Goal: Task Accomplishment & Management: Complete application form

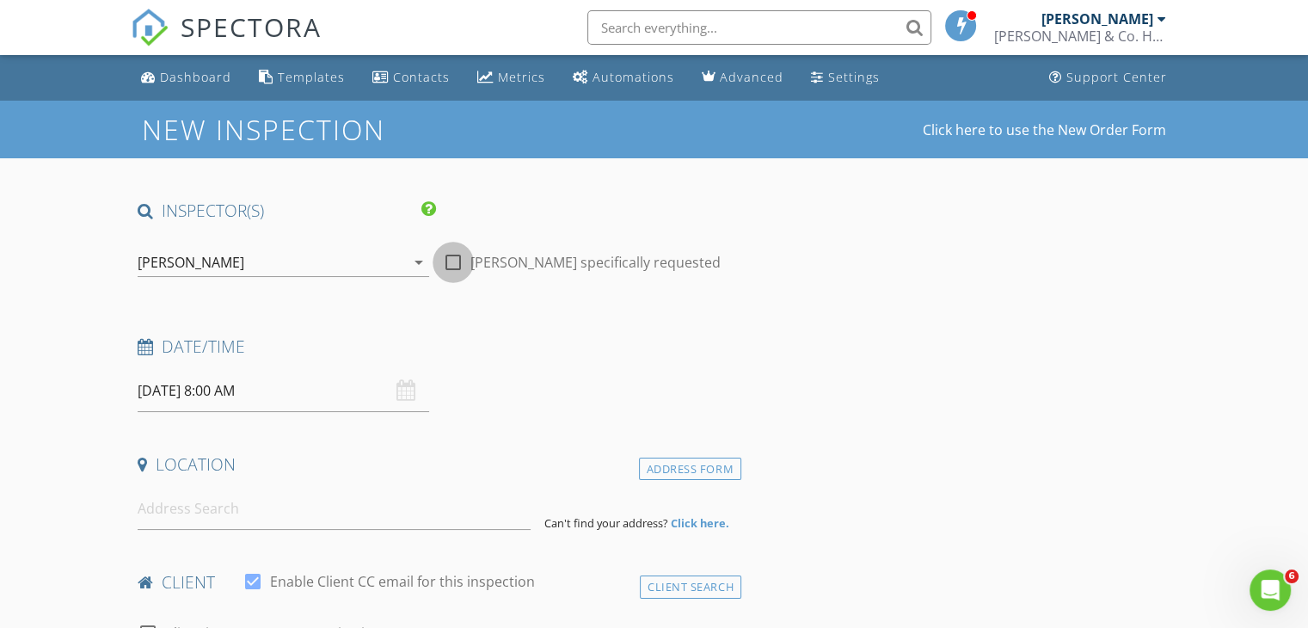
click at [453, 259] on div at bounding box center [453, 262] width 29 height 29
checkbox input "true"
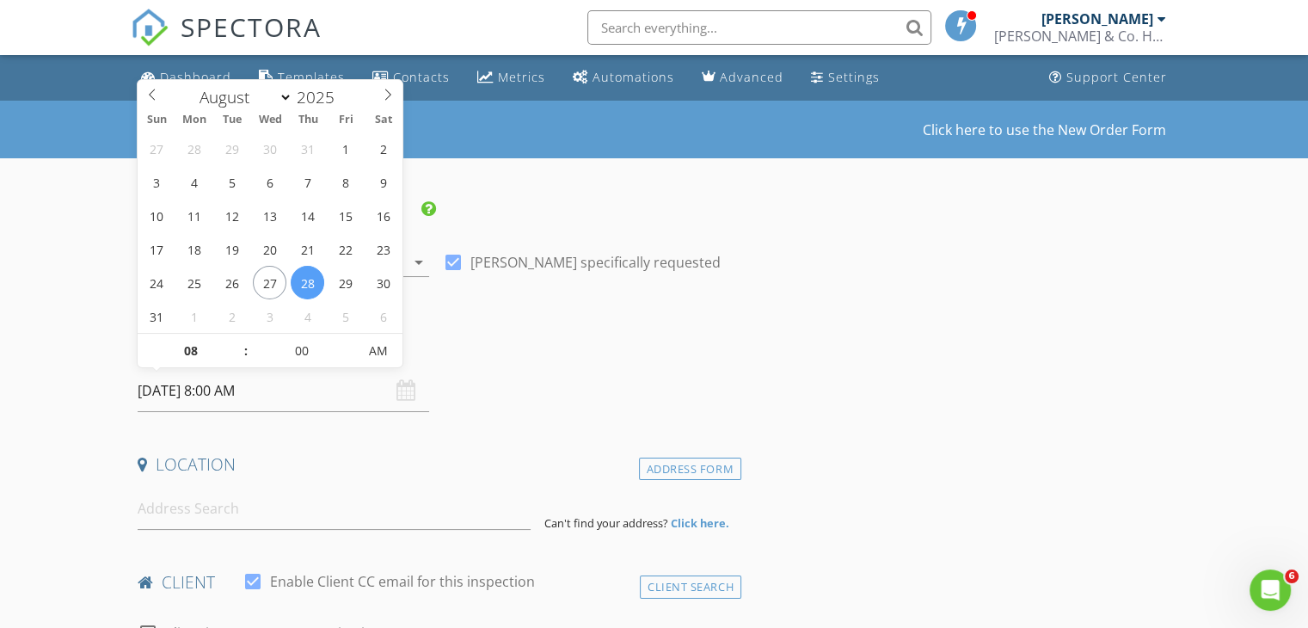
click at [229, 378] on input "08/28/2025 8:00 AM" at bounding box center [284, 391] width 292 height 42
type input "[DATE] 9:00 AM"
type input "09"
click at [238, 335] on span at bounding box center [237, 342] width 12 height 17
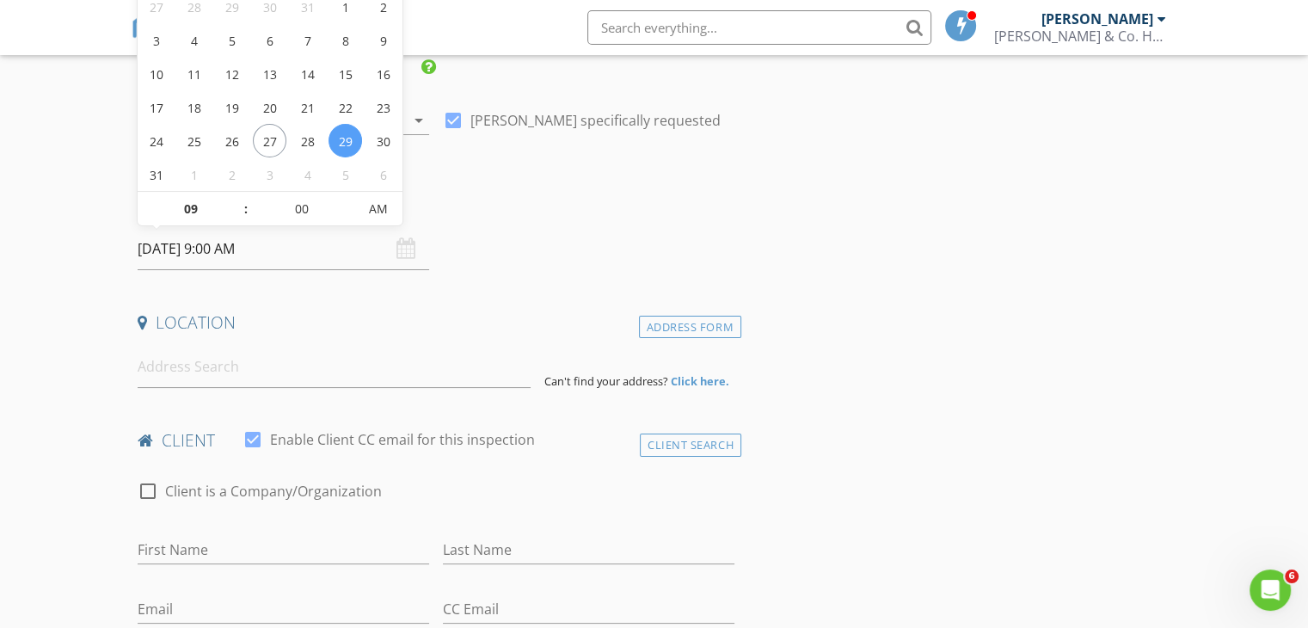
scroll to position [172, 0]
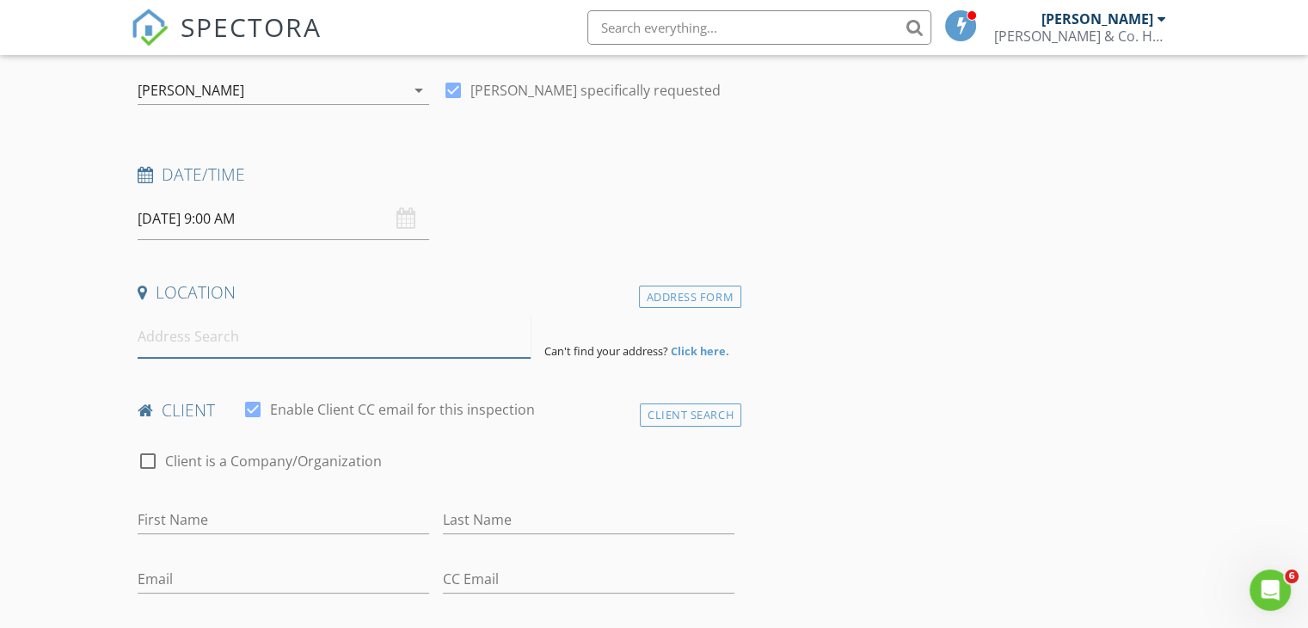
click at [236, 327] on input at bounding box center [334, 337] width 393 height 42
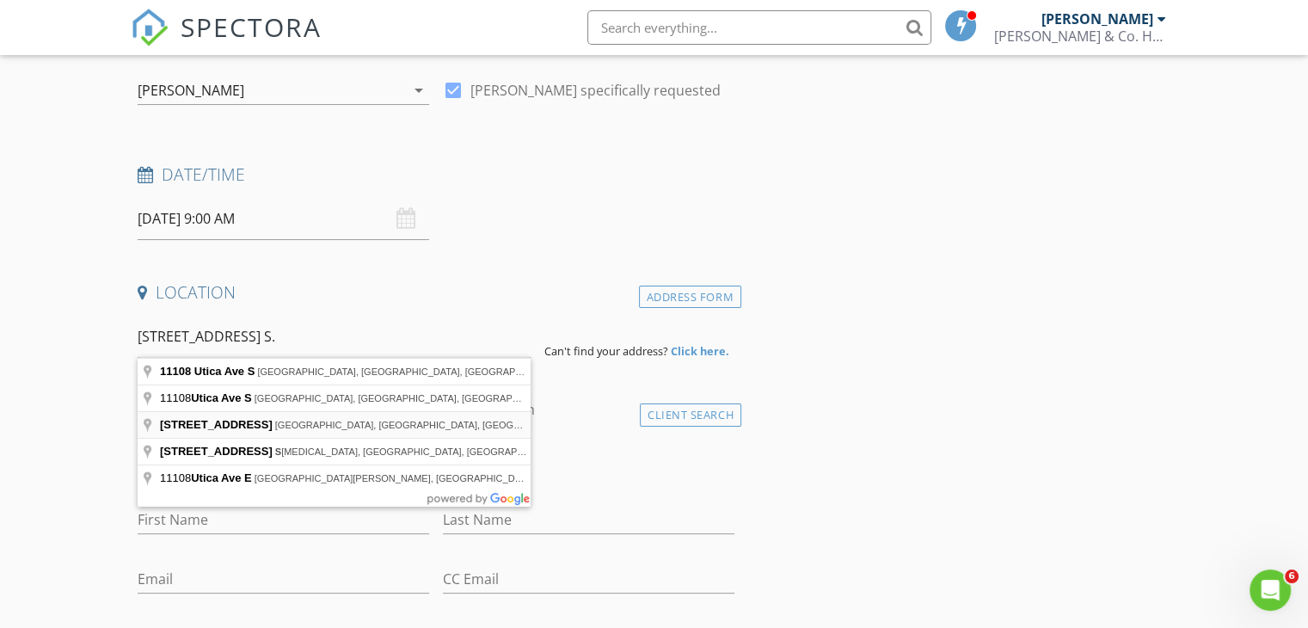
type input "11108 Utica Ave S, Bloomington, MN, USA"
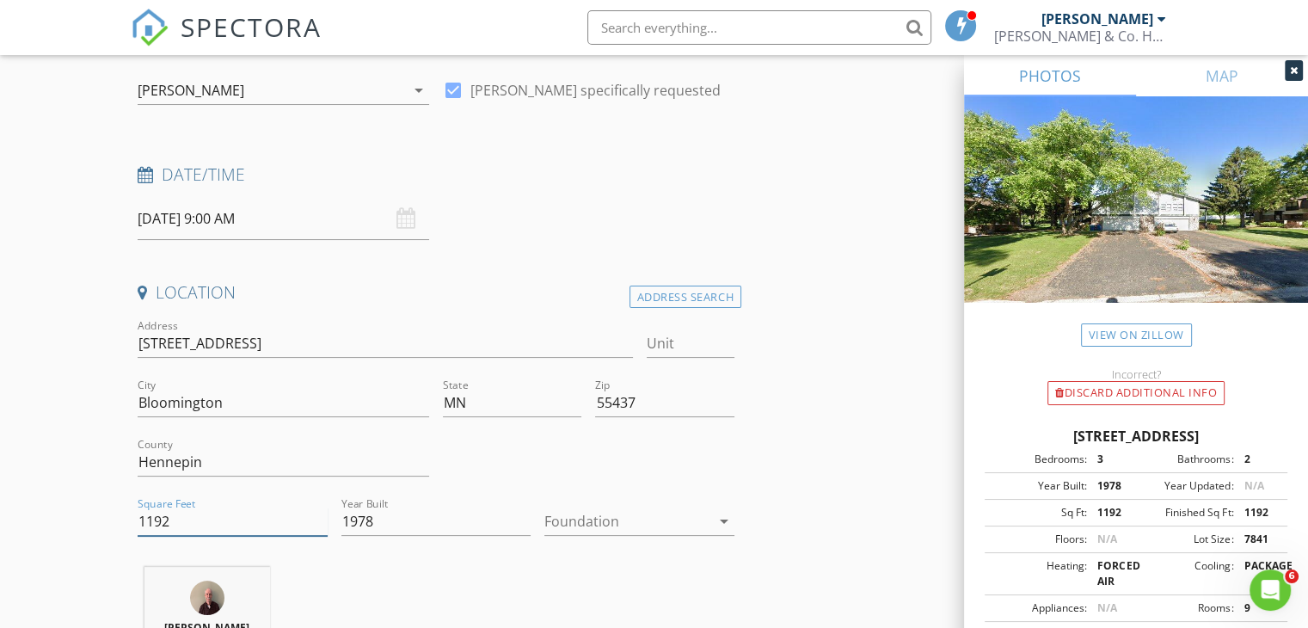
drag, startPoint x: 212, startPoint y: 525, endPoint x: 78, endPoint y: 531, distance: 134.2
type input "2870"
click at [614, 518] on div at bounding box center [627, 521] width 166 height 28
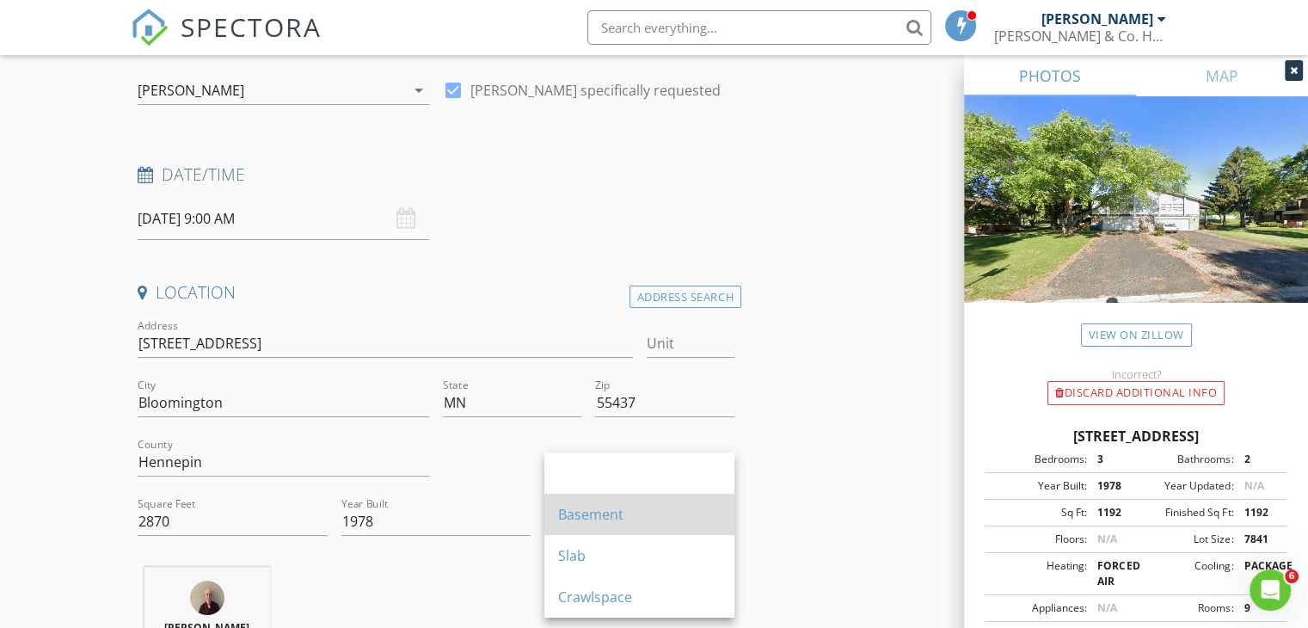
click at [599, 514] on div "Basement" at bounding box center [639, 514] width 163 height 21
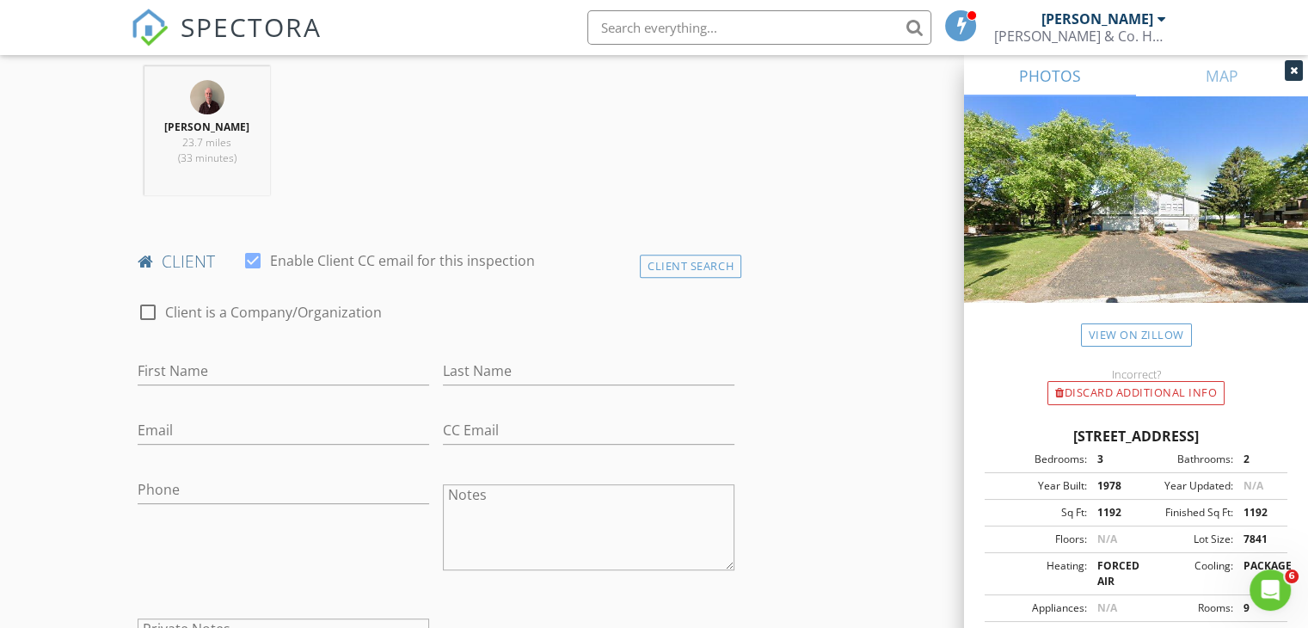
scroll to position [688, 0]
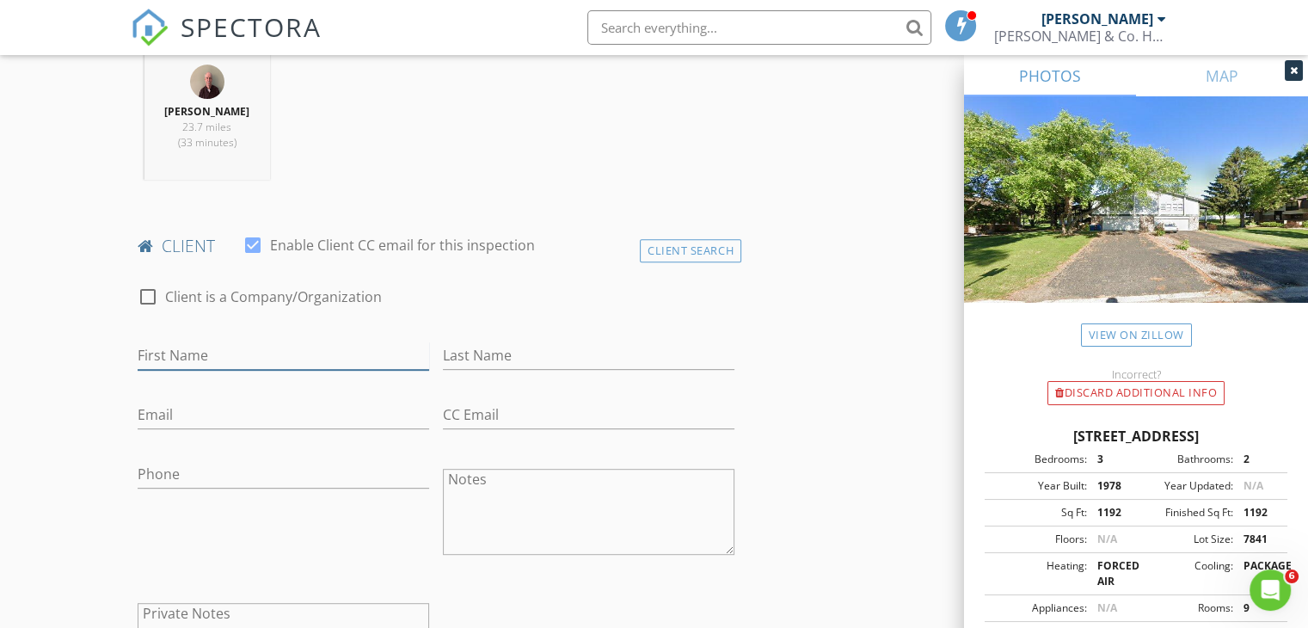
click at [176, 358] on input "First Name" at bounding box center [284, 355] width 292 height 28
type input "Nathan"
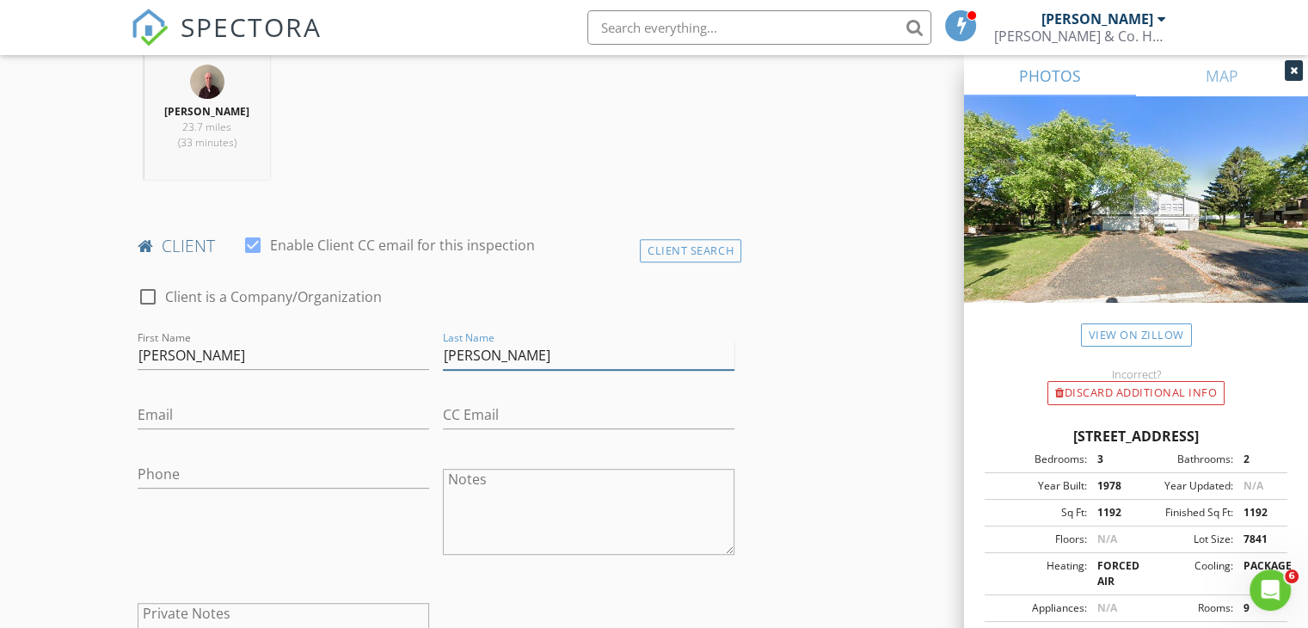
type input "Lyons"
click at [155, 408] on input "Email" at bounding box center [284, 415] width 292 height 28
type input "lyons2174@gmail.com"
click at [273, 467] on input "Phone" at bounding box center [284, 474] width 292 height 28
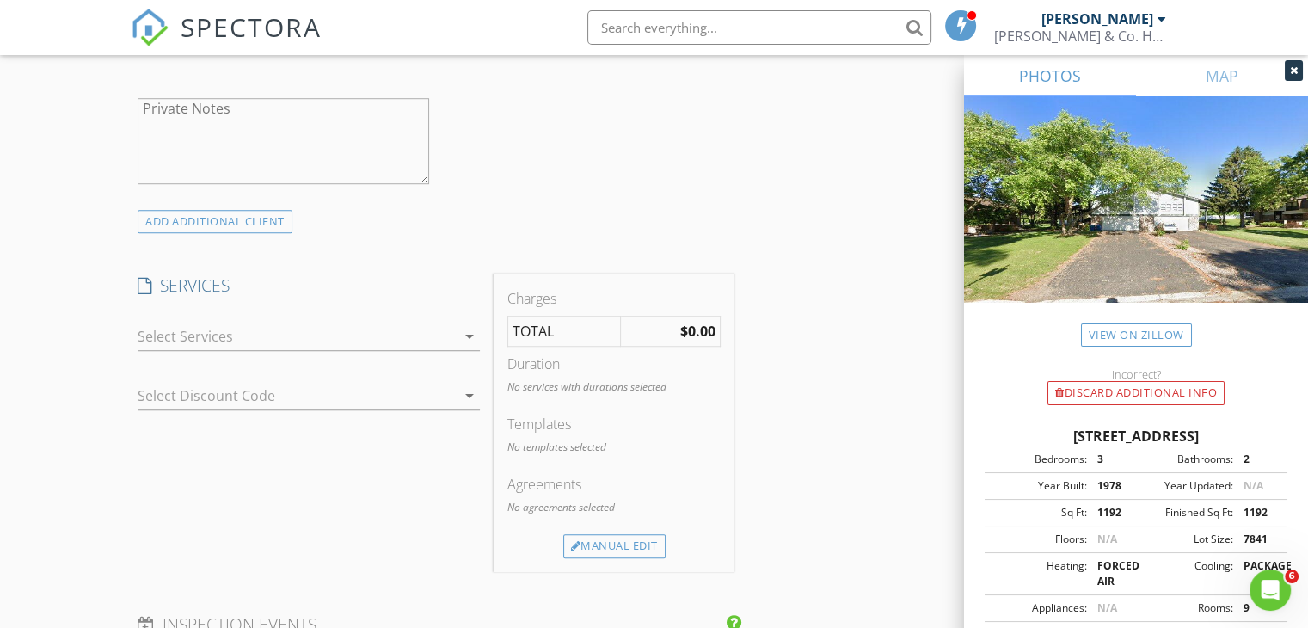
scroll to position [1204, 0]
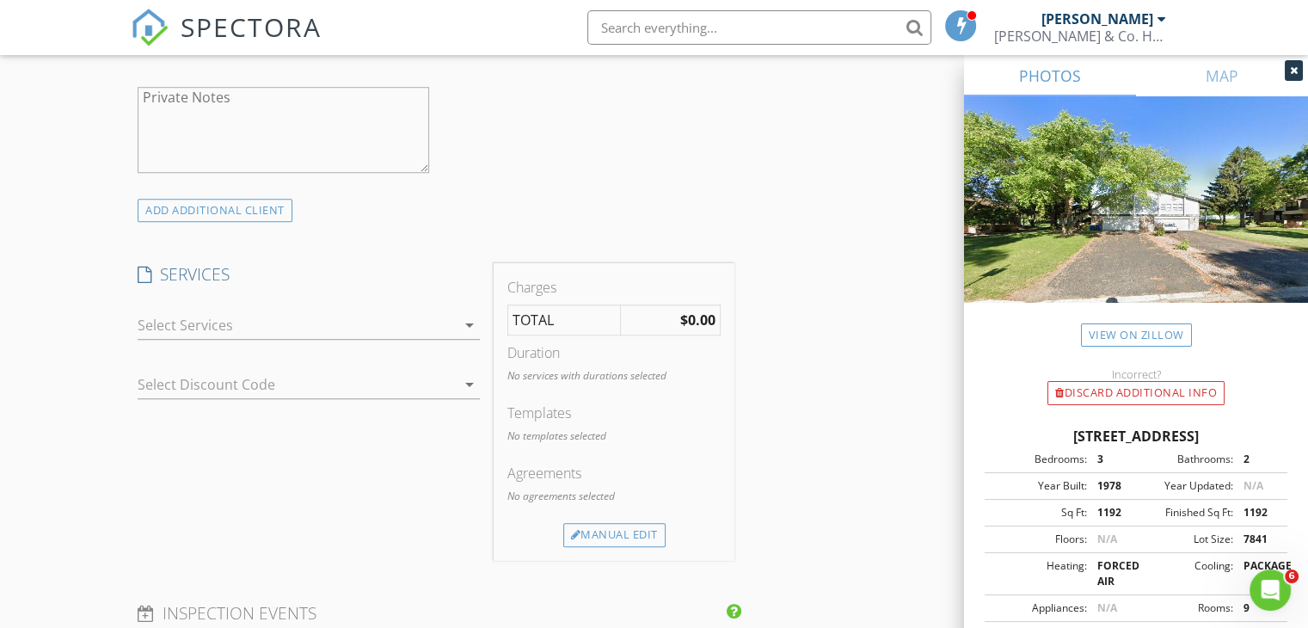
type input "262-395-0180"
click at [163, 314] on div at bounding box center [297, 325] width 318 height 28
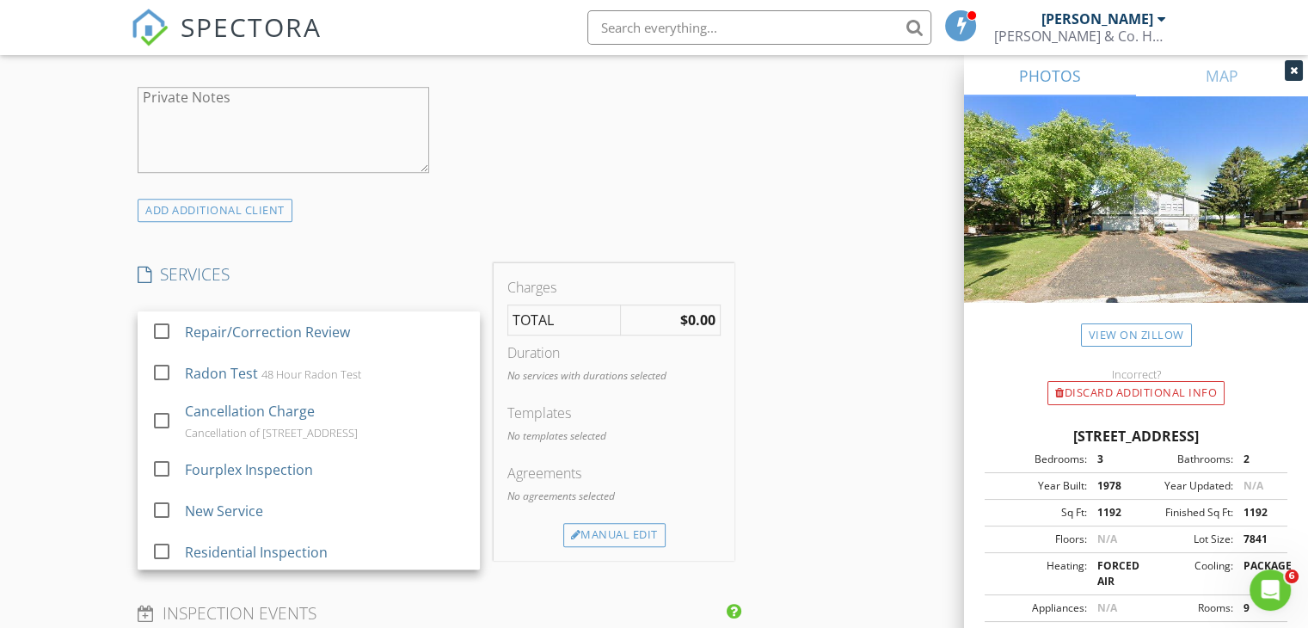
scroll to position [45, 0]
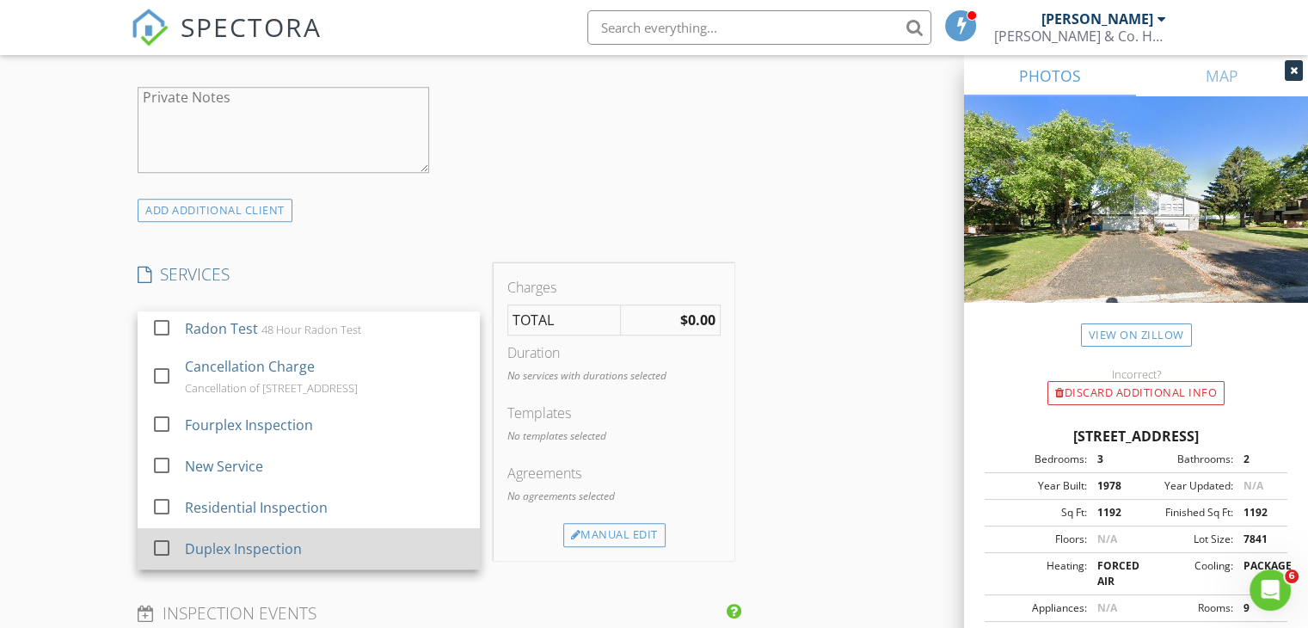
click at [160, 543] on div at bounding box center [161, 547] width 29 height 29
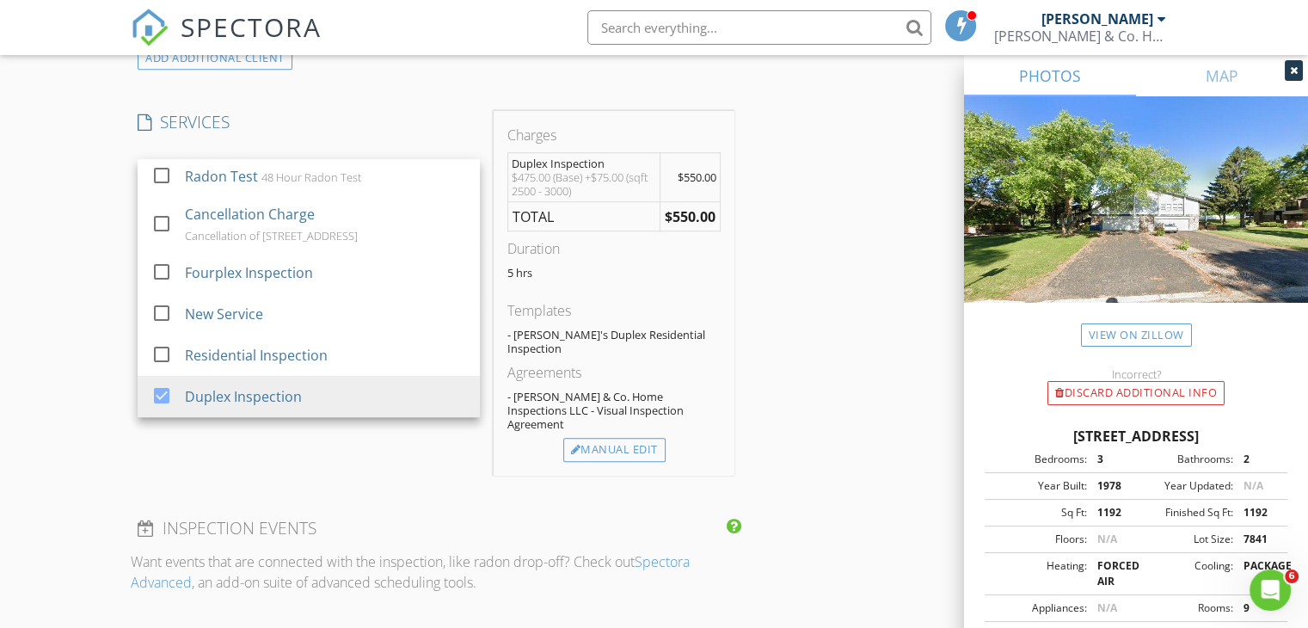
scroll to position [1376, 0]
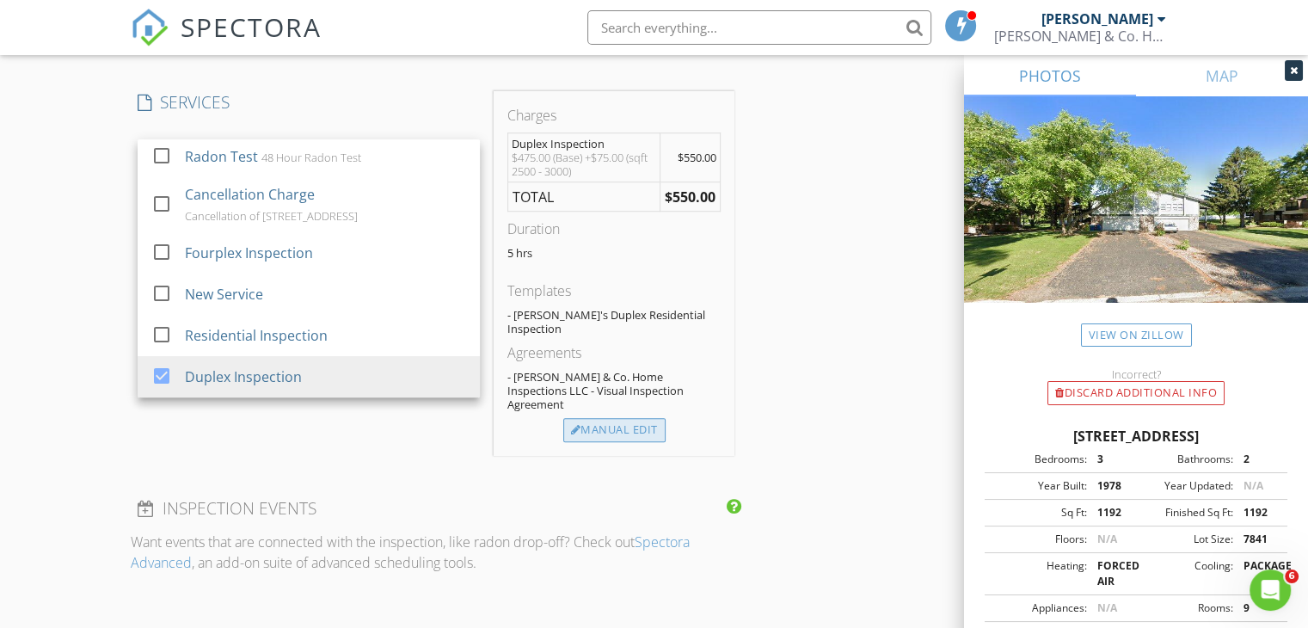
click at [619, 418] on div "Manual Edit" at bounding box center [614, 430] width 102 height 24
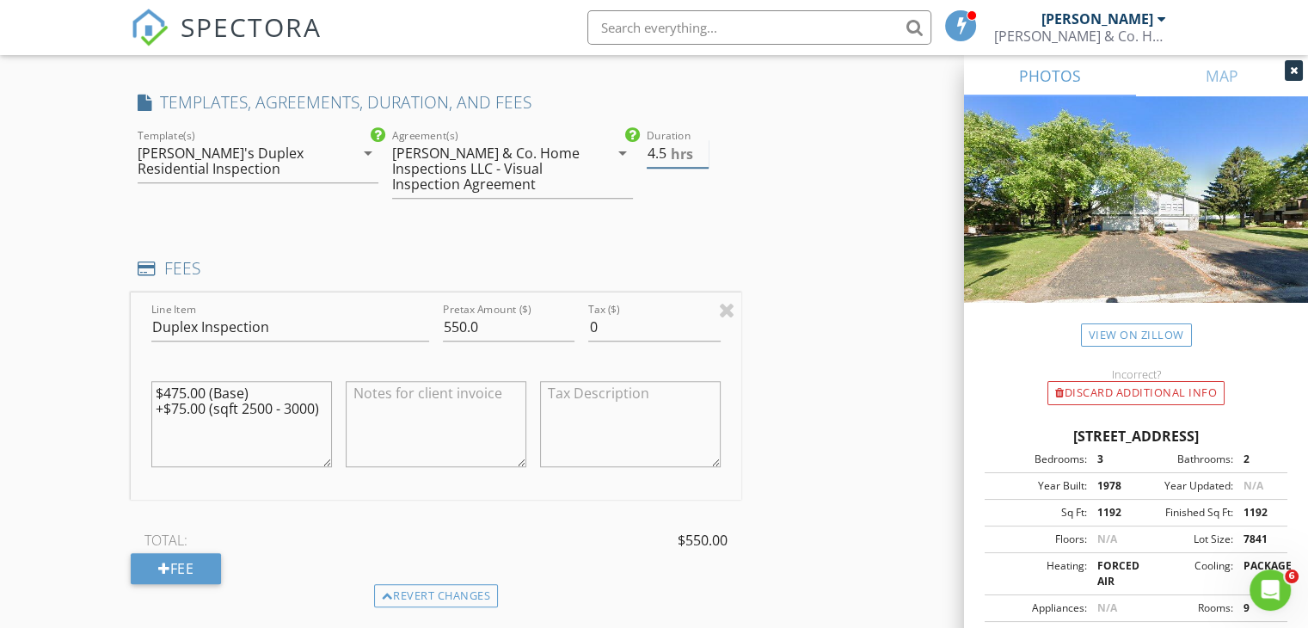
click at [703, 157] on input "4.5" at bounding box center [678, 153] width 62 height 28
type input "4"
click at [703, 157] on input "4" at bounding box center [678, 153] width 62 height 28
click at [747, 227] on div "INSPECTOR(S) check_box Daryl Meyer PRIMARY Daryl Meyer arrow_drop_down check_bo…" at bounding box center [654, 372] width 1047 height 3097
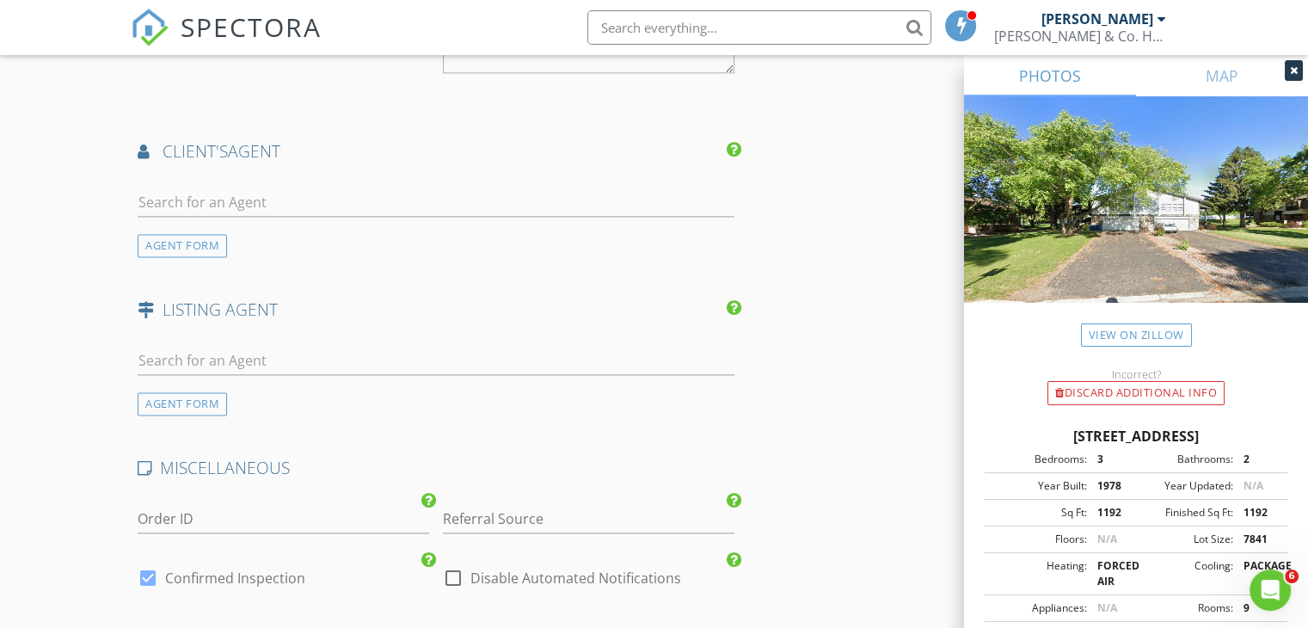
scroll to position [2236, 0]
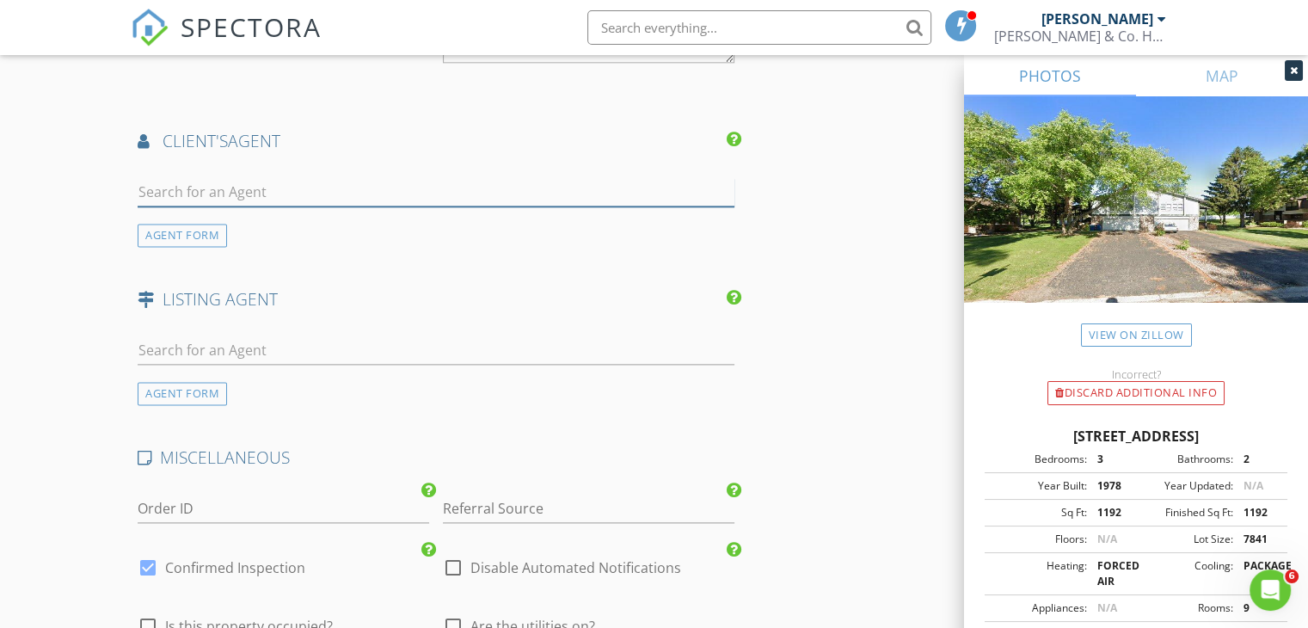
click at [181, 189] on input "text" at bounding box center [436, 192] width 597 height 28
type input "Steve"
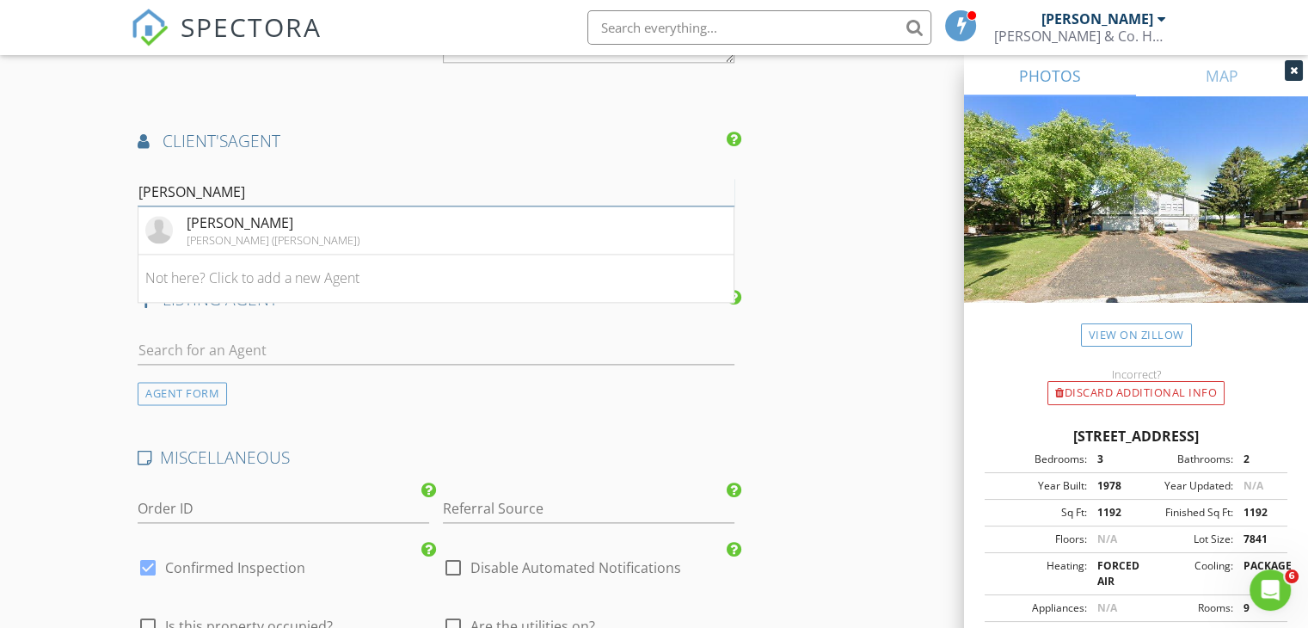
drag, startPoint x: 184, startPoint y: 190, endPoint x: 32, endPoint y: 194, distance: 152.3
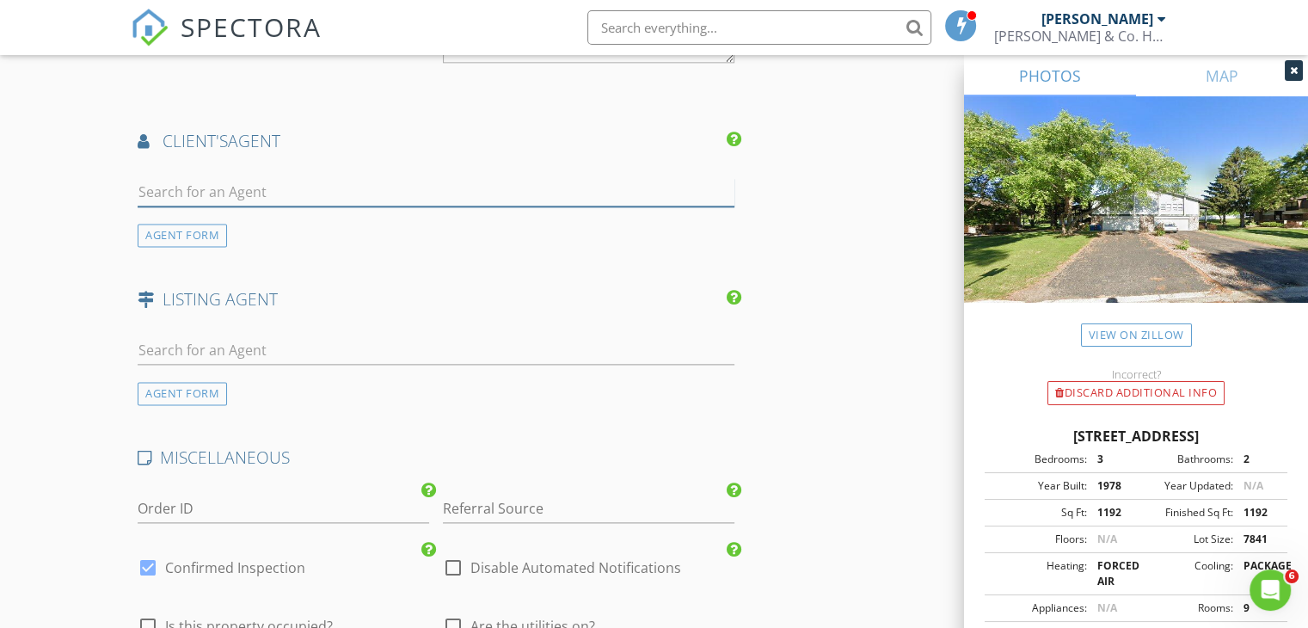
click at [200, 187] on input "text" at bounding box center [436, 192] width 597 height 28
type input "katherine"
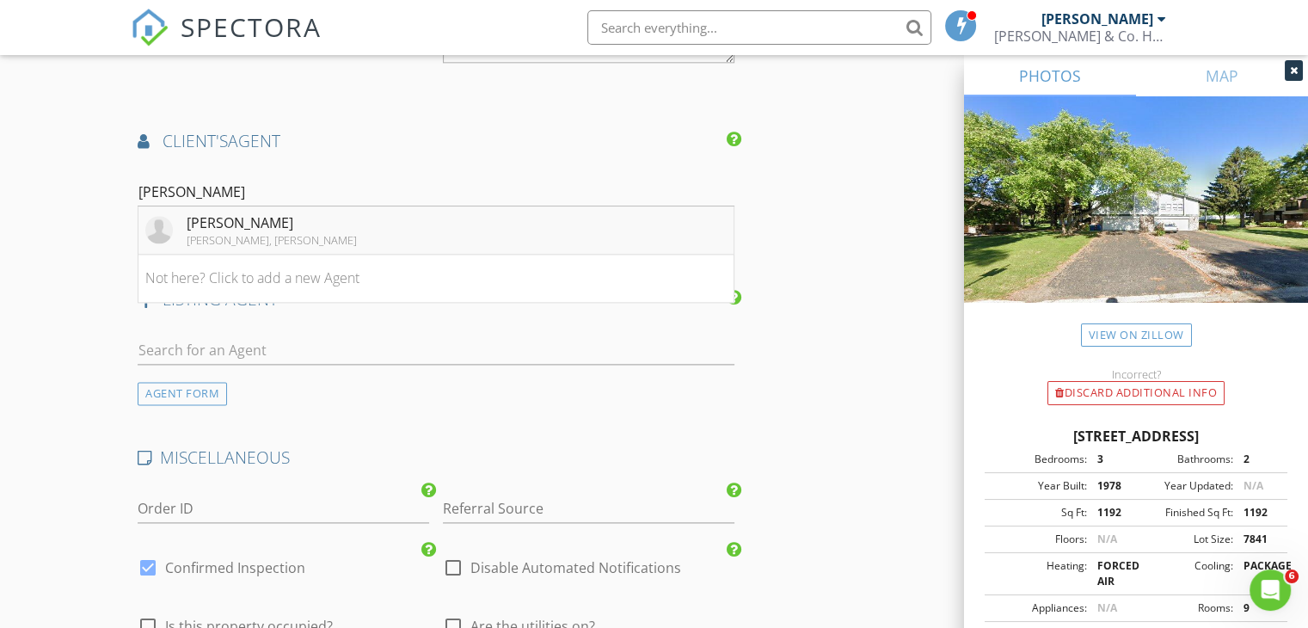
click at [282, 221] on div "Katherine Mahoney" at bounding box center [272, 222] width 170 height 21
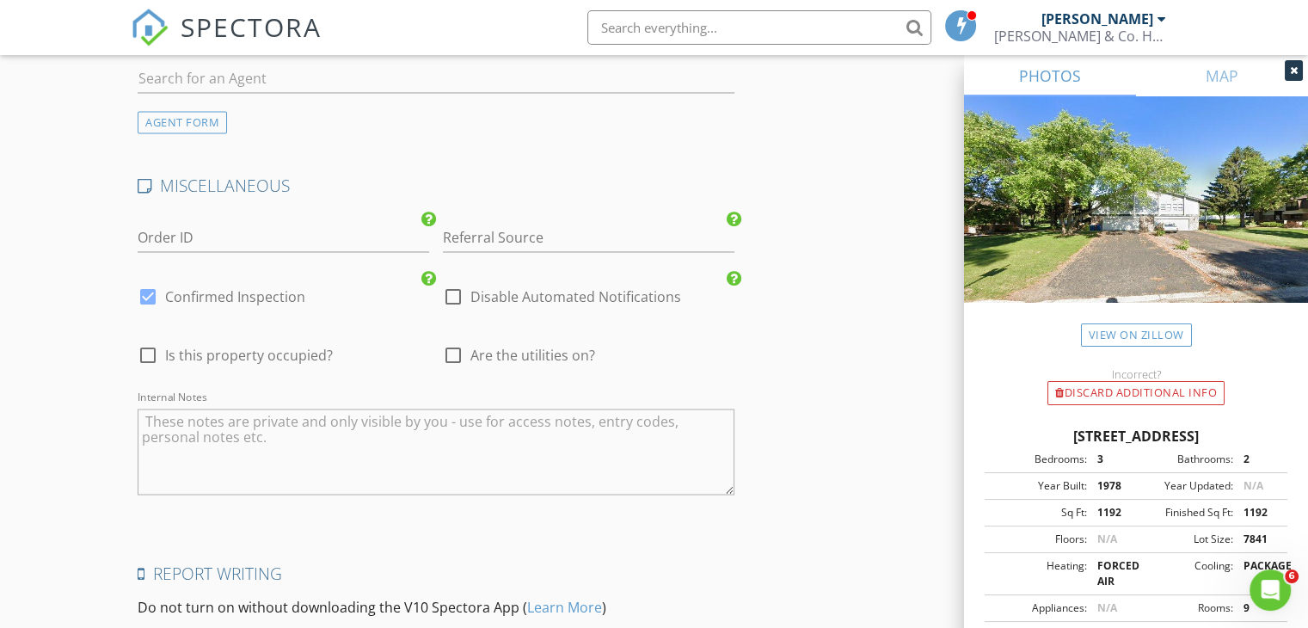
scroll to position [2924, 0]
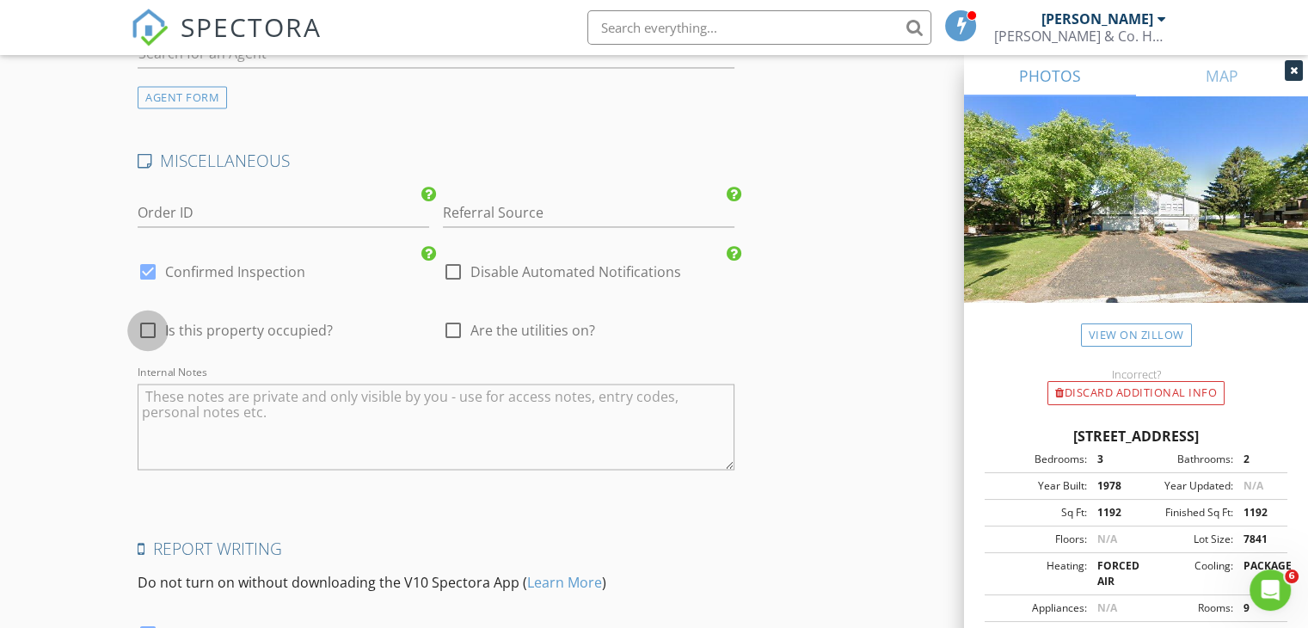
click at [148, 322] on div at bounding box center [147, 330] width 29 height 29
checkbox input "true"
click at [453, 324] on div at bounding box center [453, 330] width 29 height 29
checkbox input "true"
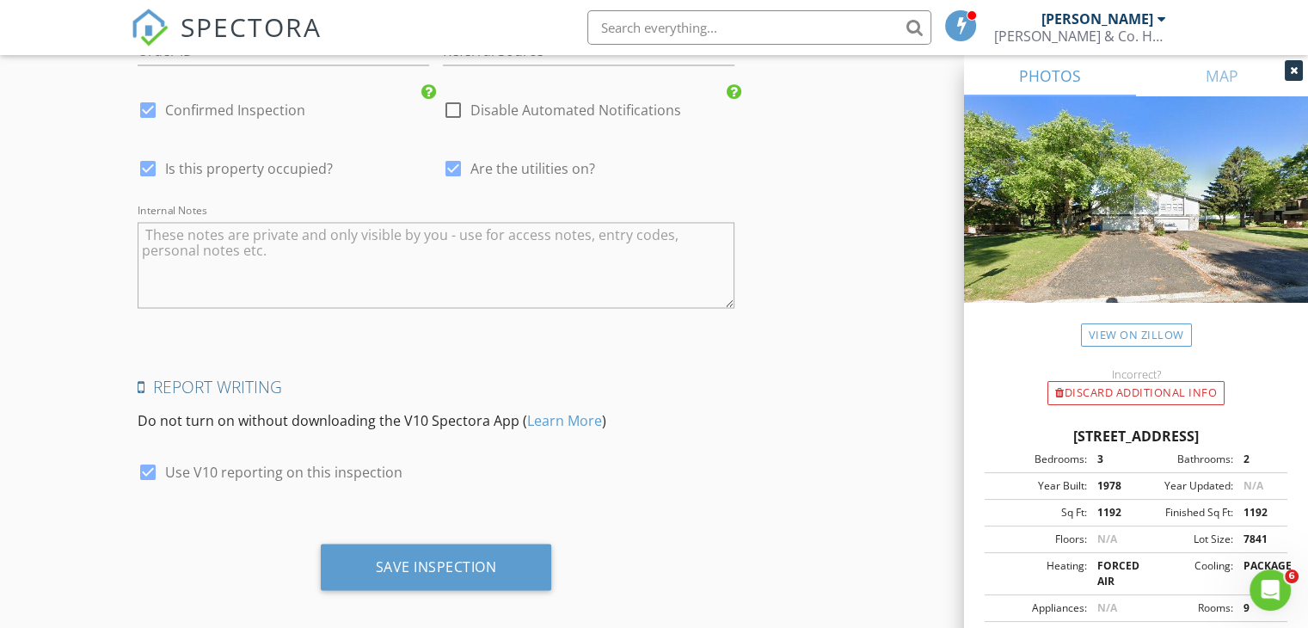
scroll to position [3096, 0]
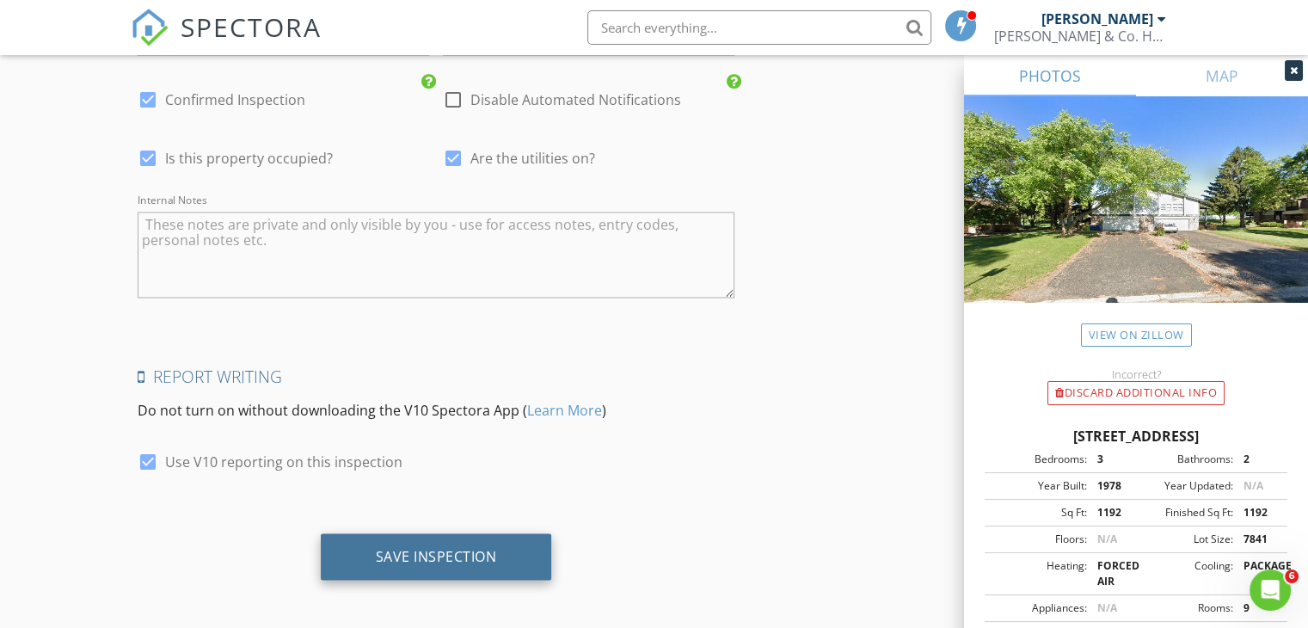
click at [430, 547] on div "Save Inspection" at bounding box center [436, 555] width 121 height 17
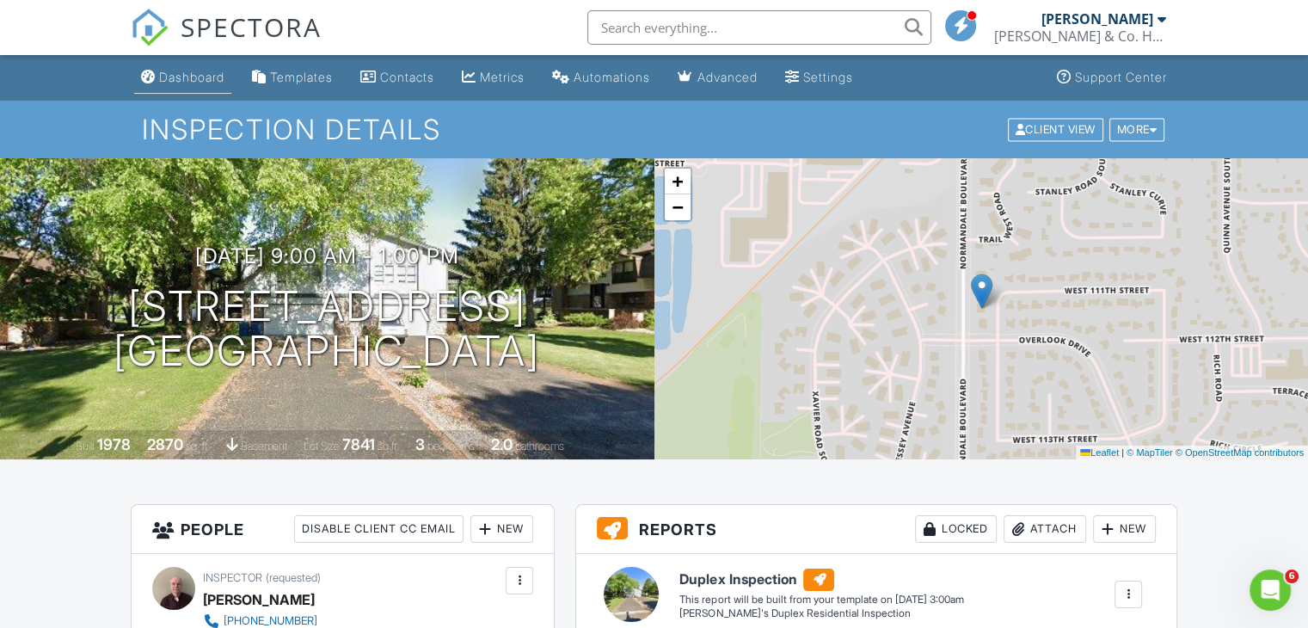
click at [208, 64] on link "Dashboard" at bounding box center [182, 78] width 97 height 32
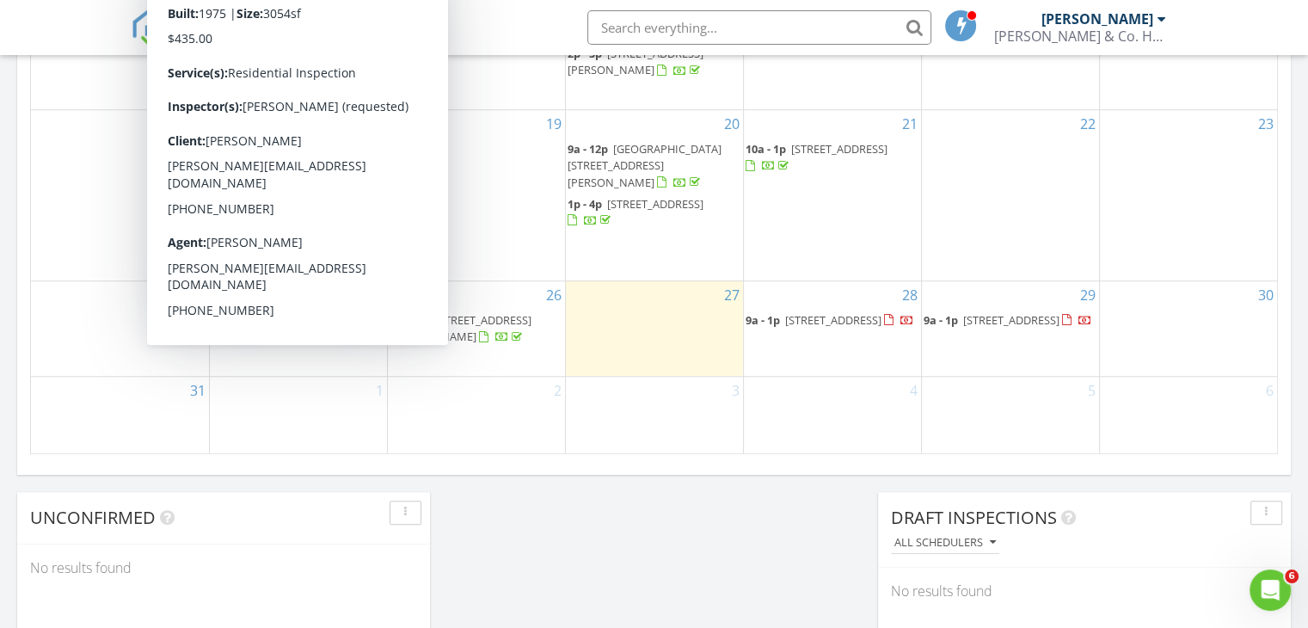
scroll to position [1118, 0]
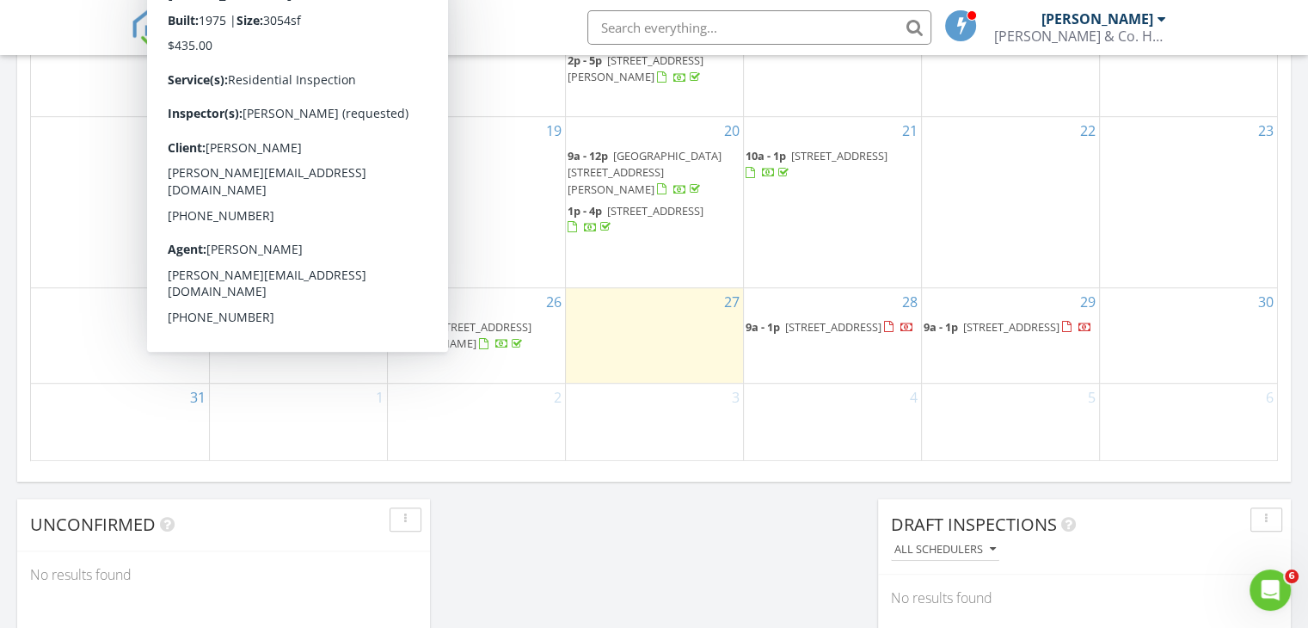
click at [351, 404] on div "1" at bounding box center [298, 422] width 177 height 77
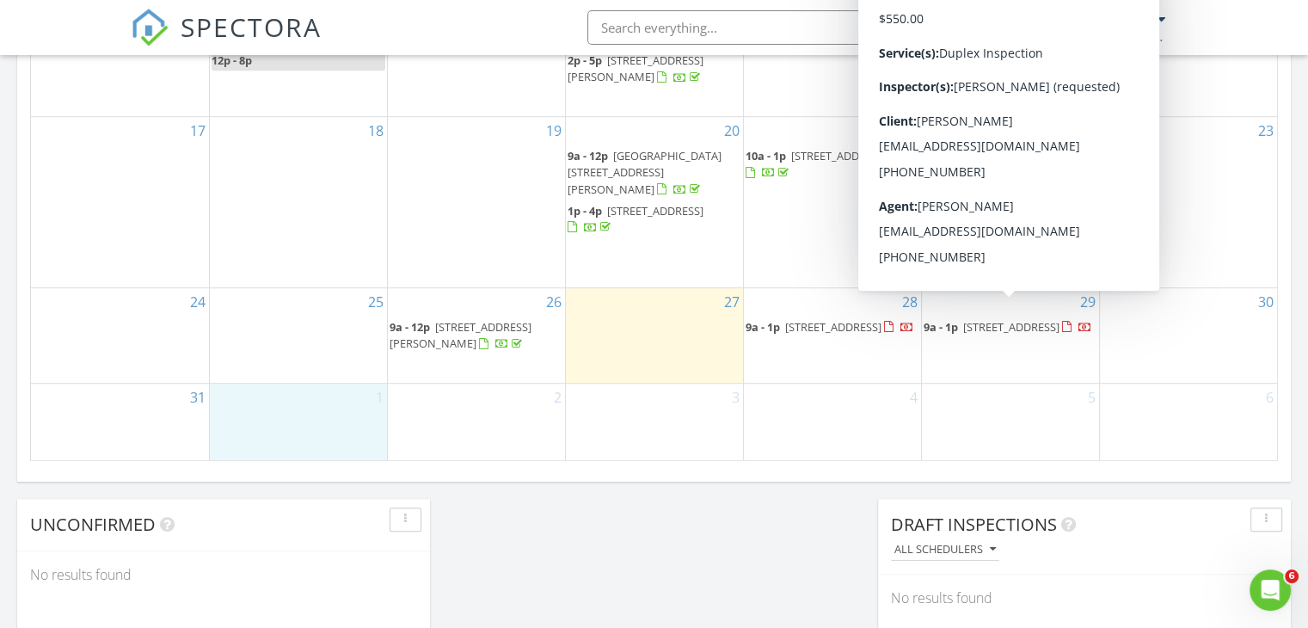
click at [1062, 326] on div at bounding box center [1066, 327] width 9 height 11
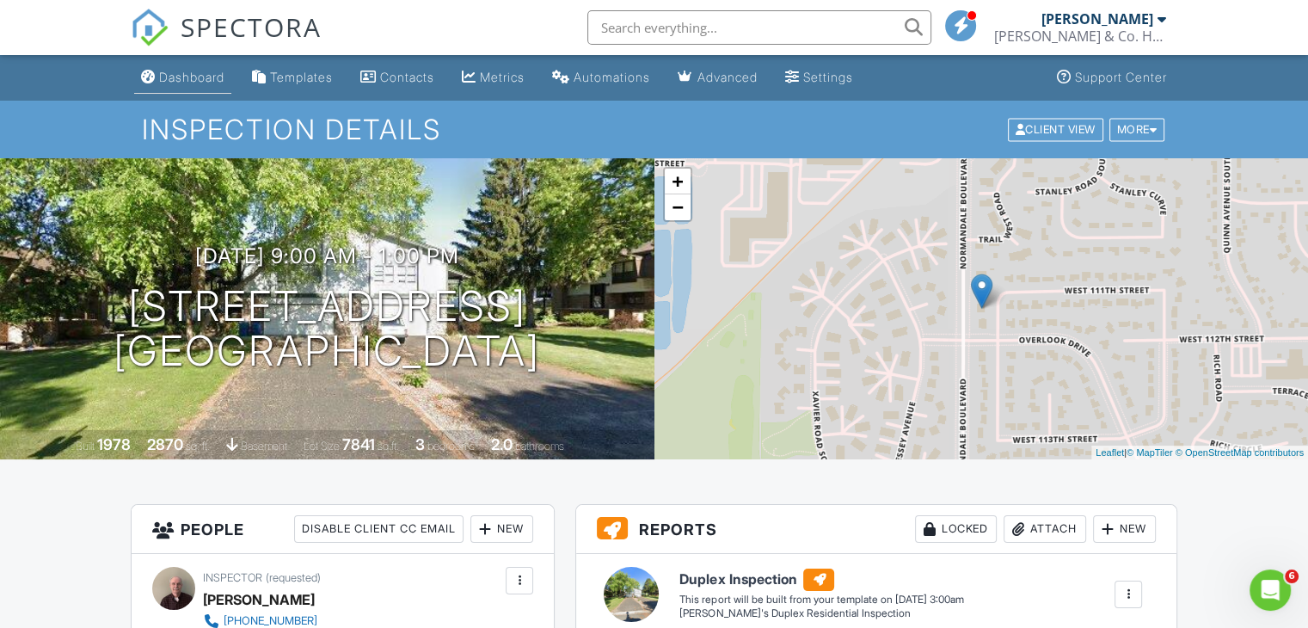
click at [193, 70] on div "Dashboard" at bounding box center [191, 77] width 65 height 15
